Goal: Find specific page/section: Find specific page/section

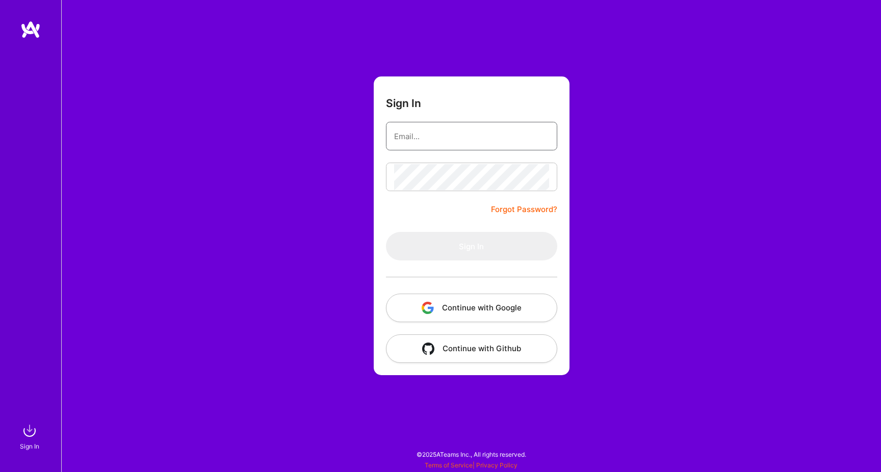
type input "[PERSON_NAME][EMAIL_ADDRESS][DOMAIN_NAME]"
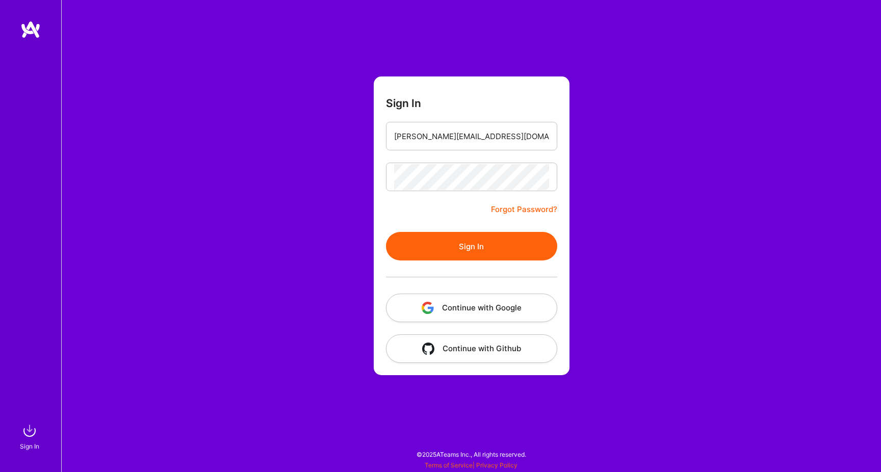
click at [435, 243] on button "Sign In" at bounding box center [471, 246] width 171 height 29
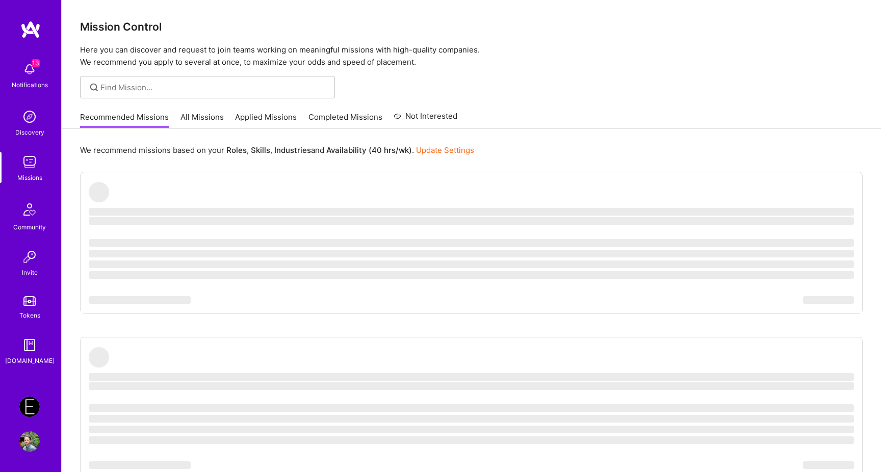
click at [31, 404] on img at bounding box center [29, 407] width 20 height 20
